Goal: Find specific page/section: Find specific page/section

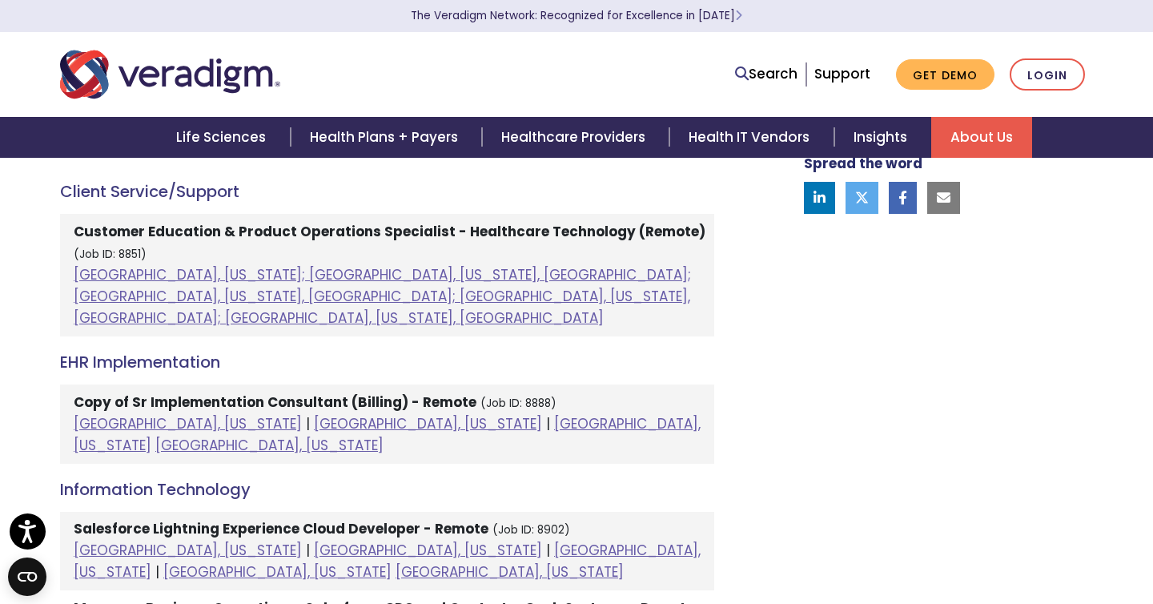
scroll to position [865, 0]
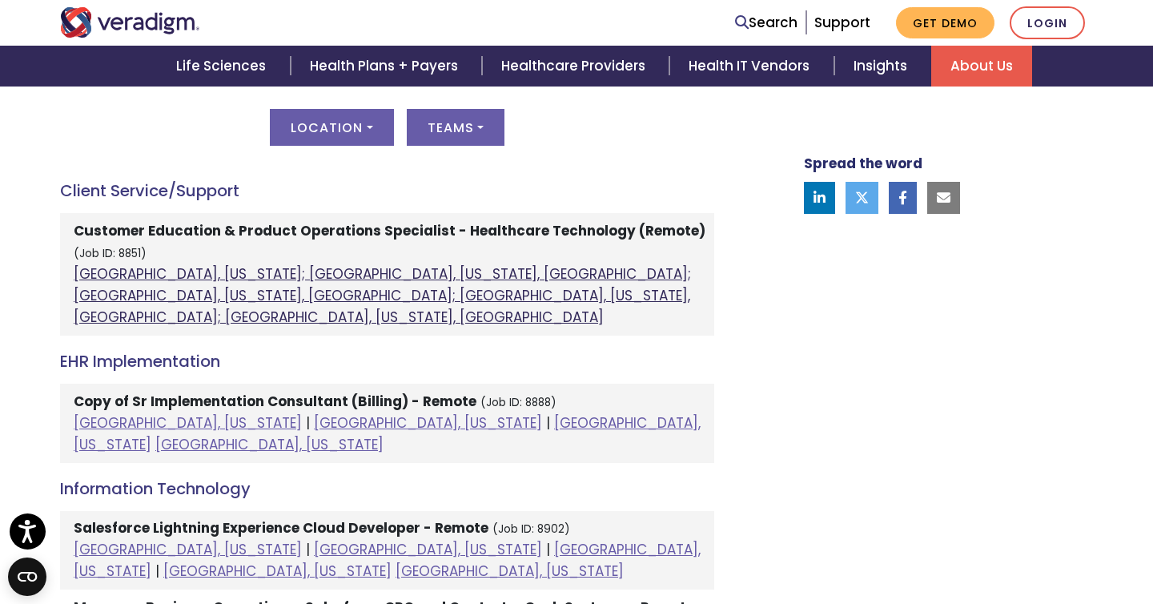
click at [158, 272] on link "Atlanta, Georgia; Orlando, Florida, United States; Phoenix, Arizona, United Sta…" at bounding box center [382, 295] width 617 height 62
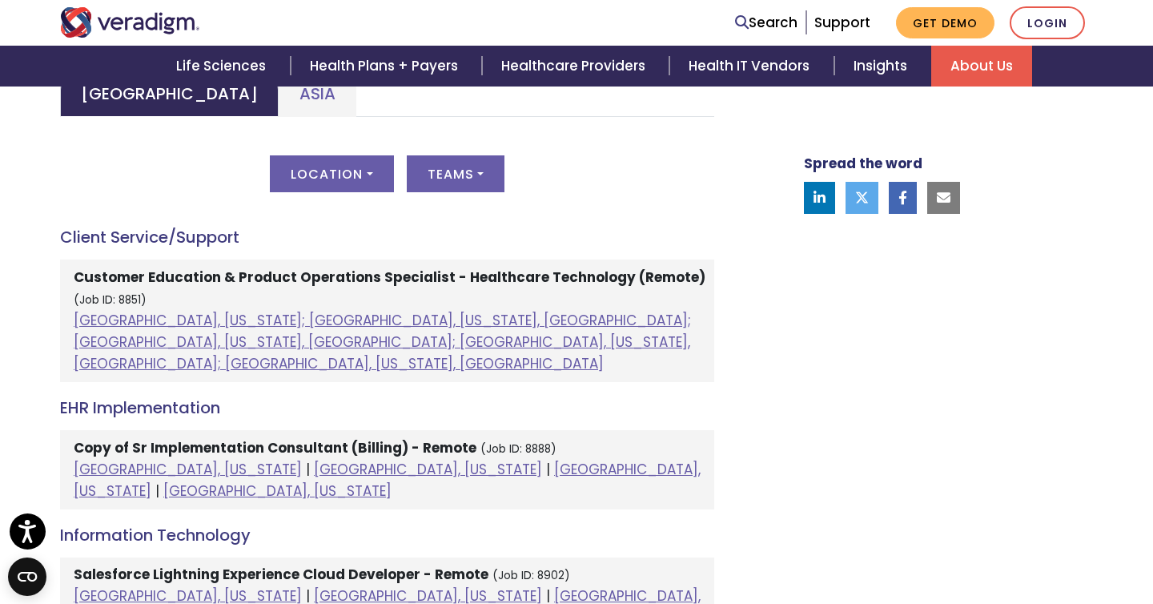
scroll to position [797, 0]
